Goal: Transaction & Acquisition: Purchase product/service

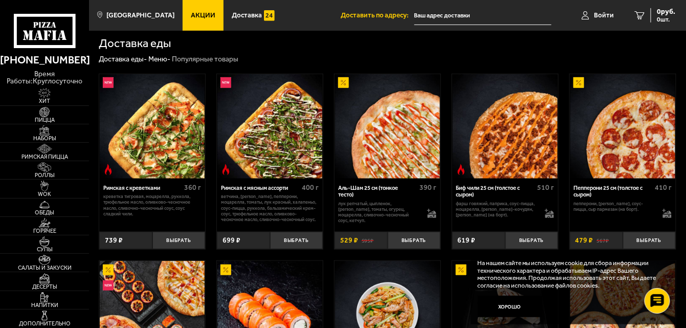
scroll to position [255, 0]
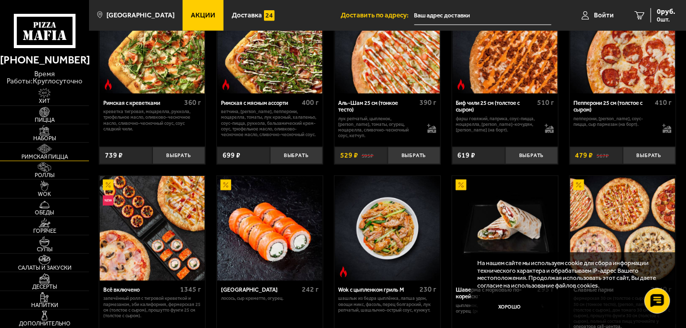
click at [49, 154] on span "Римская пицца" at bounding box center [44, 157] width 89 height 6
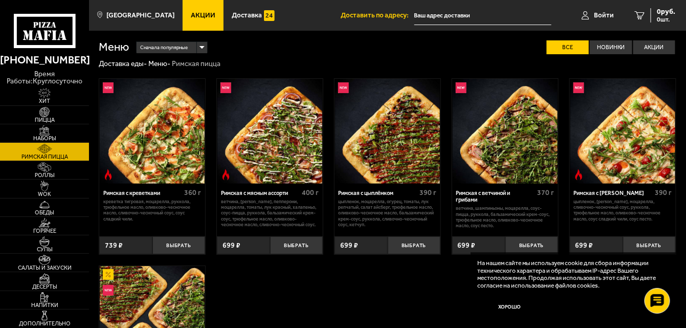
click at [636, 159] on img at bounding box center [622, 131] width 105 height 105
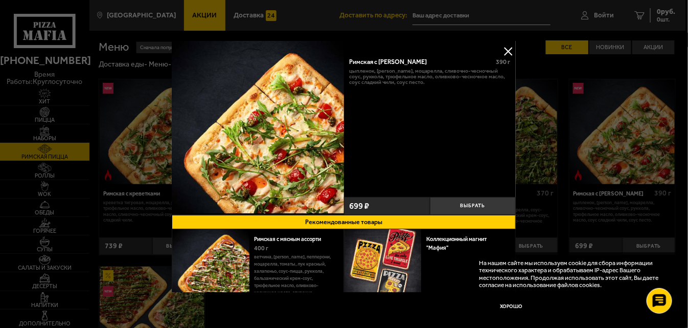
click at [506, 50] on button at bounding box center [508, 50] width 15 height 15
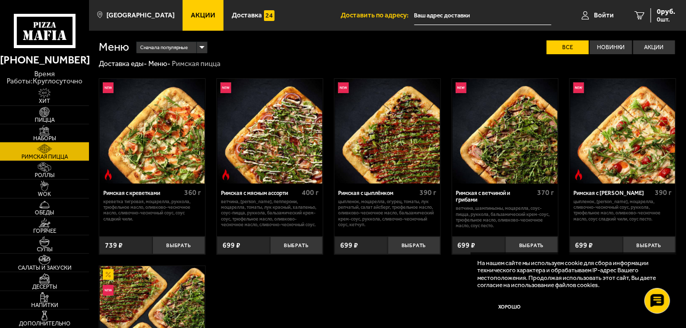
click at [38, 132] on img at bounding box center [45, 130] width 28 height 10
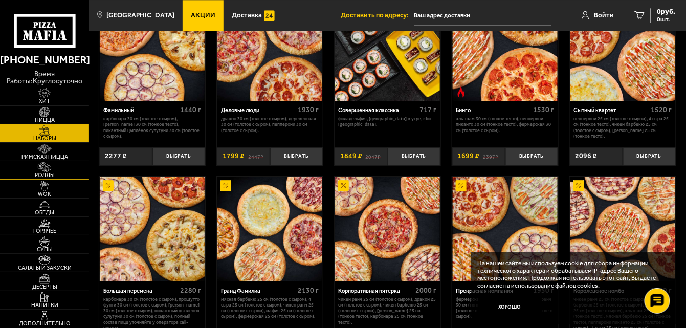
scroll to position [937, 0]
